Goal: Obtain resource: Obtain resource

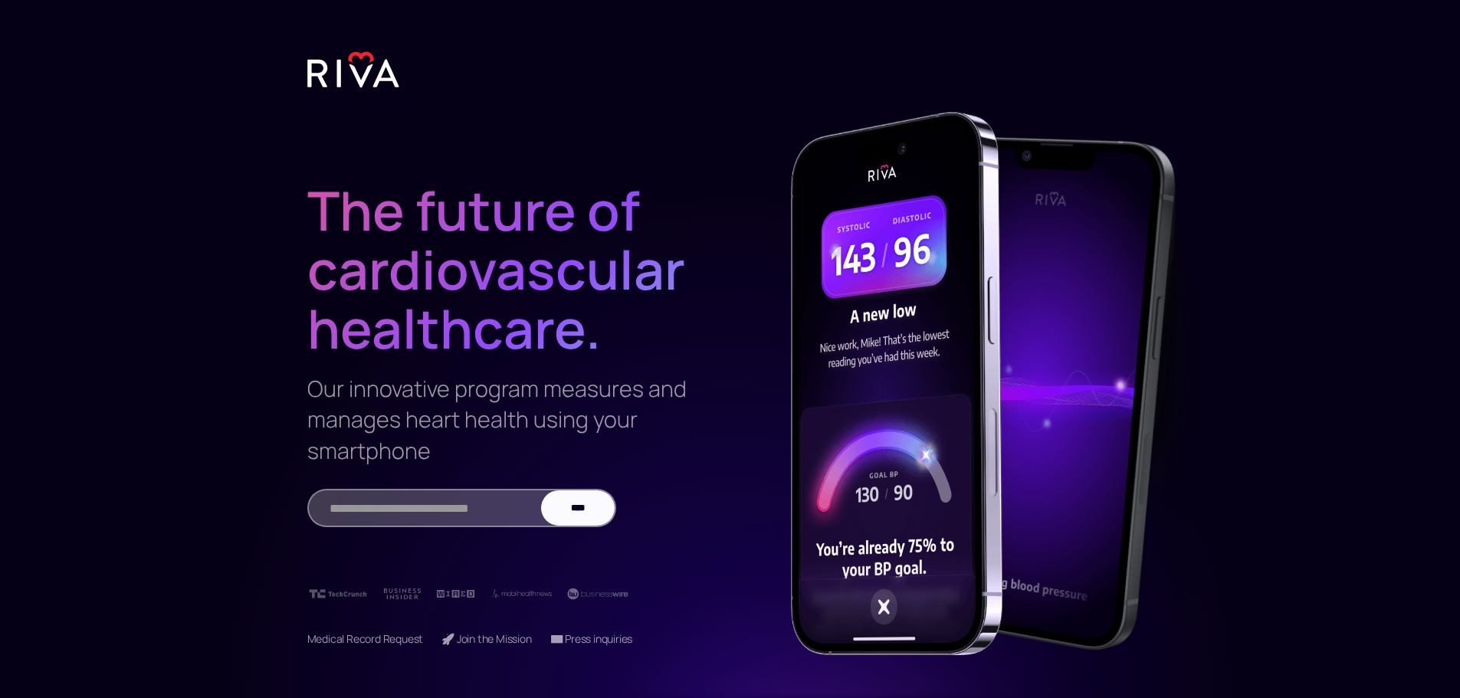
click at [340, 87] on img at bounding box center [353, 70] width 92 height 38
click at [347, 76] on img at bounding box center [353, 70] width 92 height 38
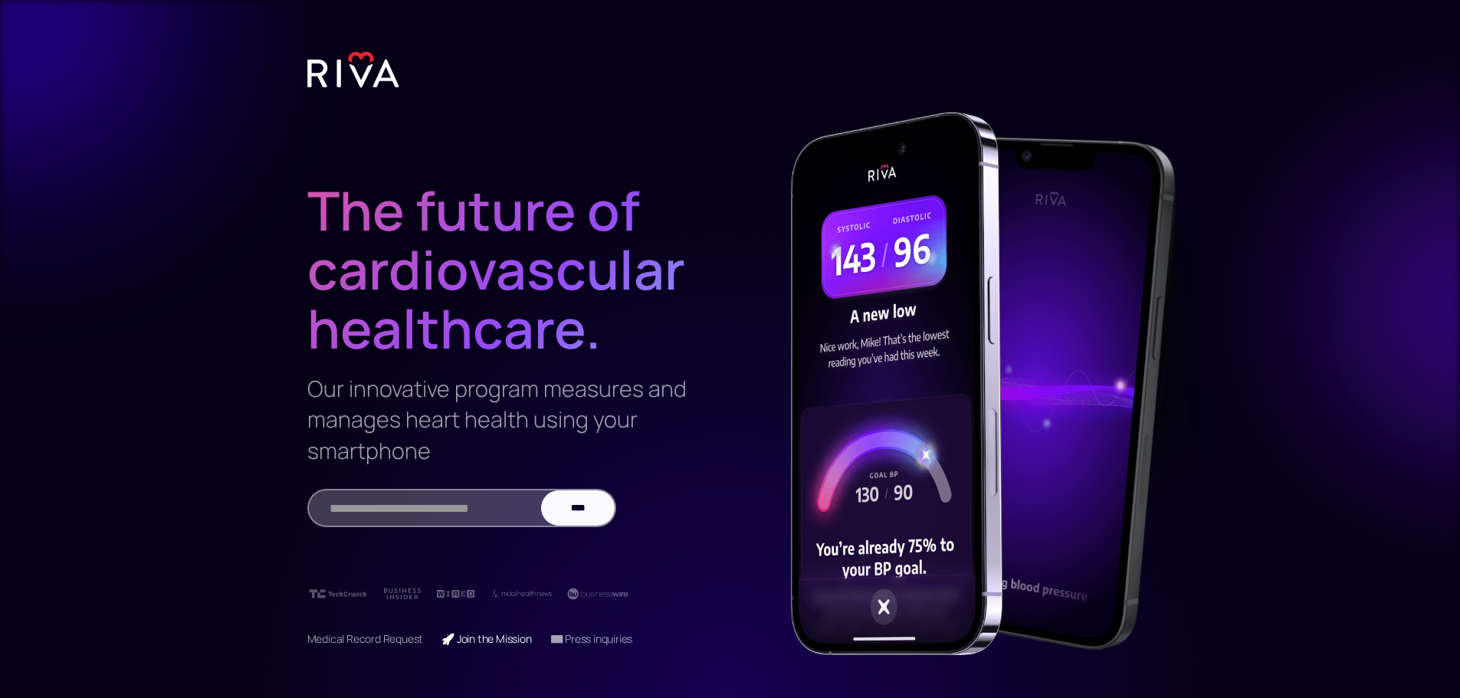
click at [514, 606] on link "🚀 Join the Mission" at bounding box center [487, 639] width 90 height 15
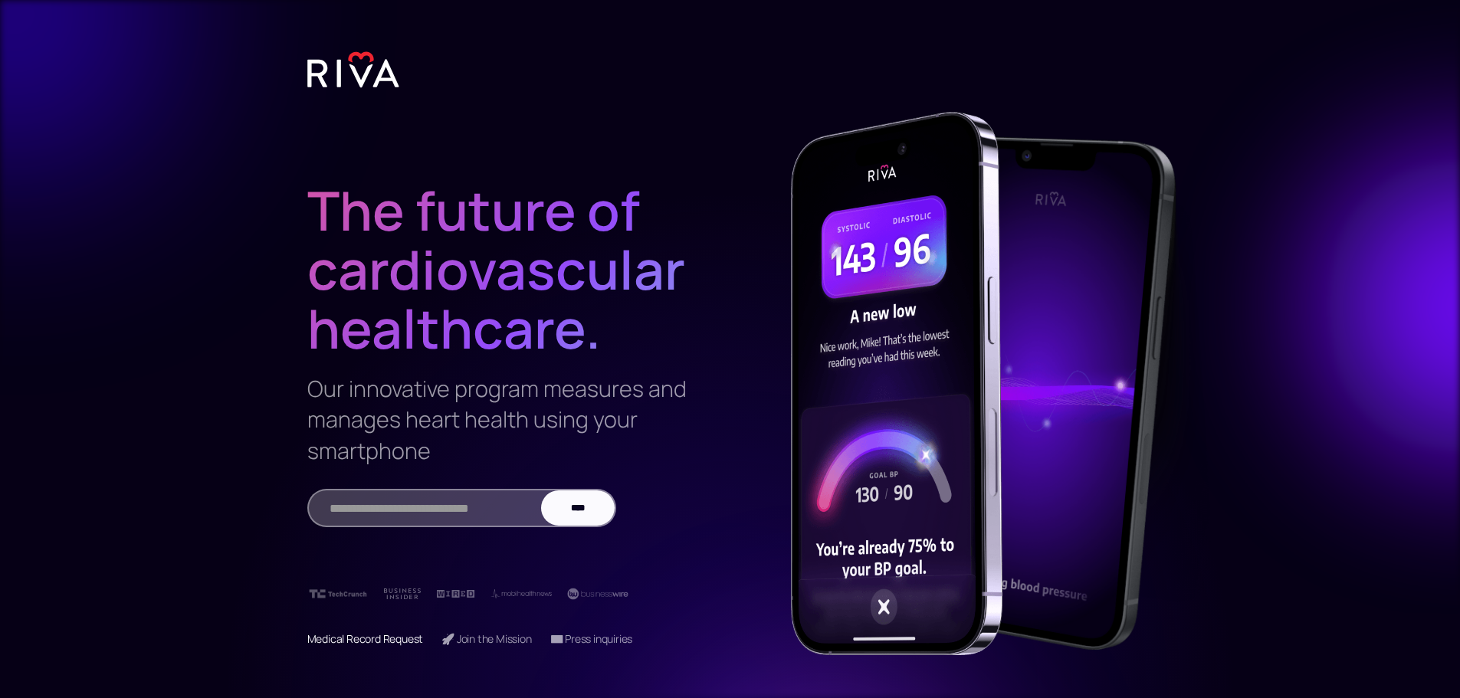
click at [363, 606] on link "Medical Record Request" at bounding box center [365, 639] width 117 height 15
click at [582, 606] on link "📧 Press inquiries" at bounding box center [591, 639] width 83 height 15
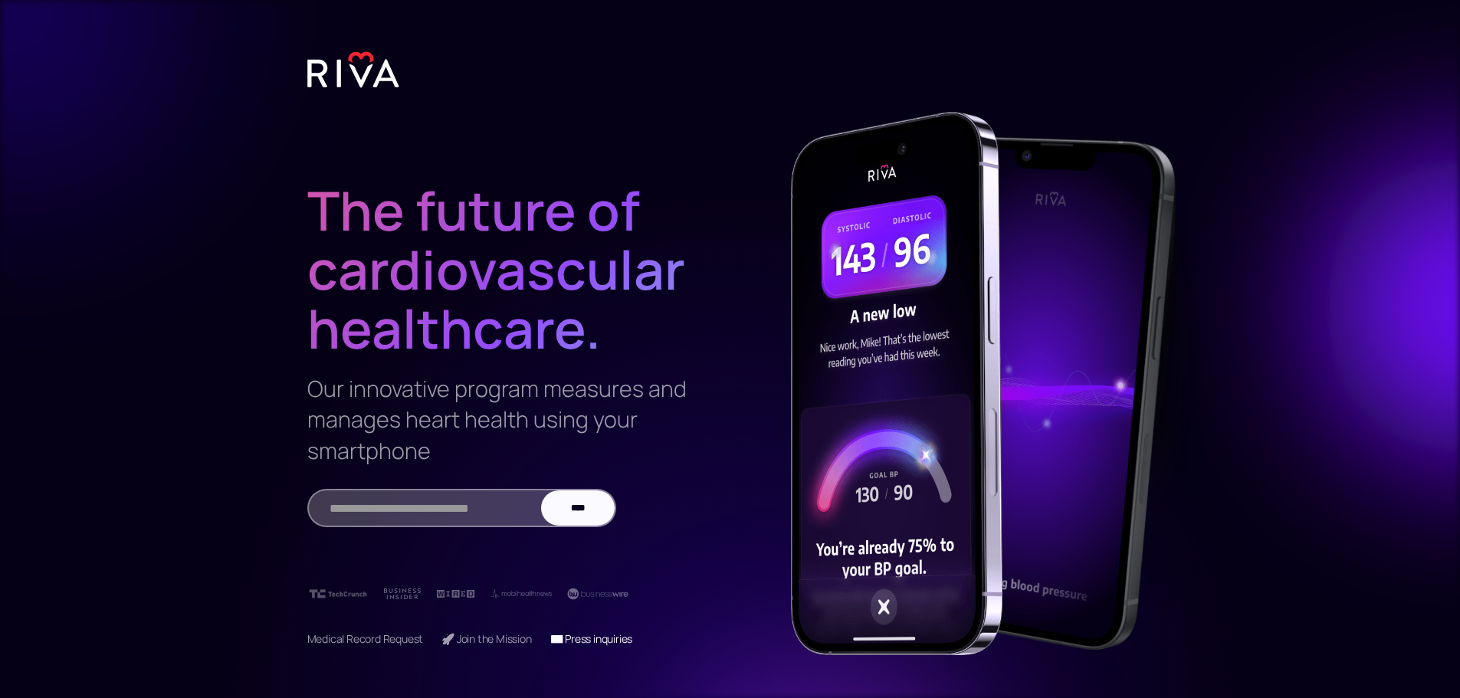
click at [578, 606] on link "📧 Press inquiries" at bounding box center [591, 639] width 83 height 15
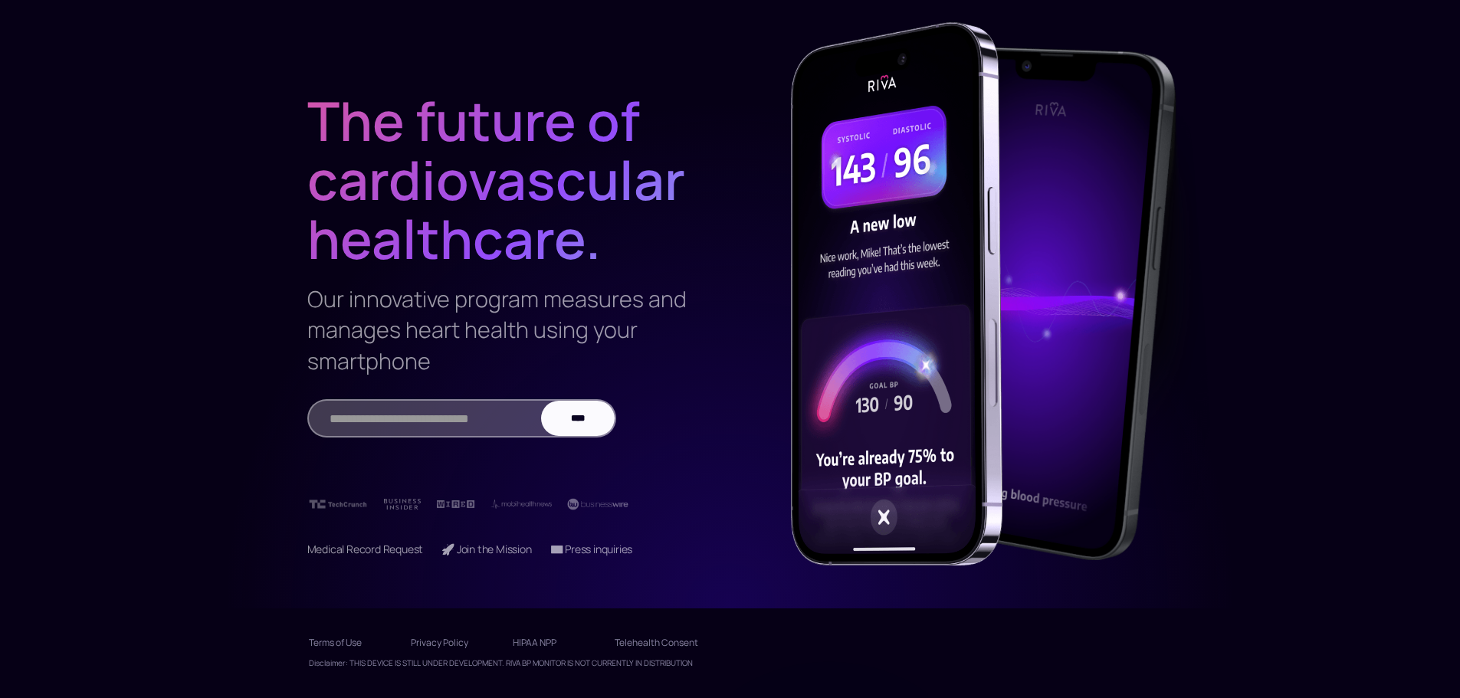
scroll to position [93, 0]
